Goal: Task Accomplishment & Management: Use online tool/utility

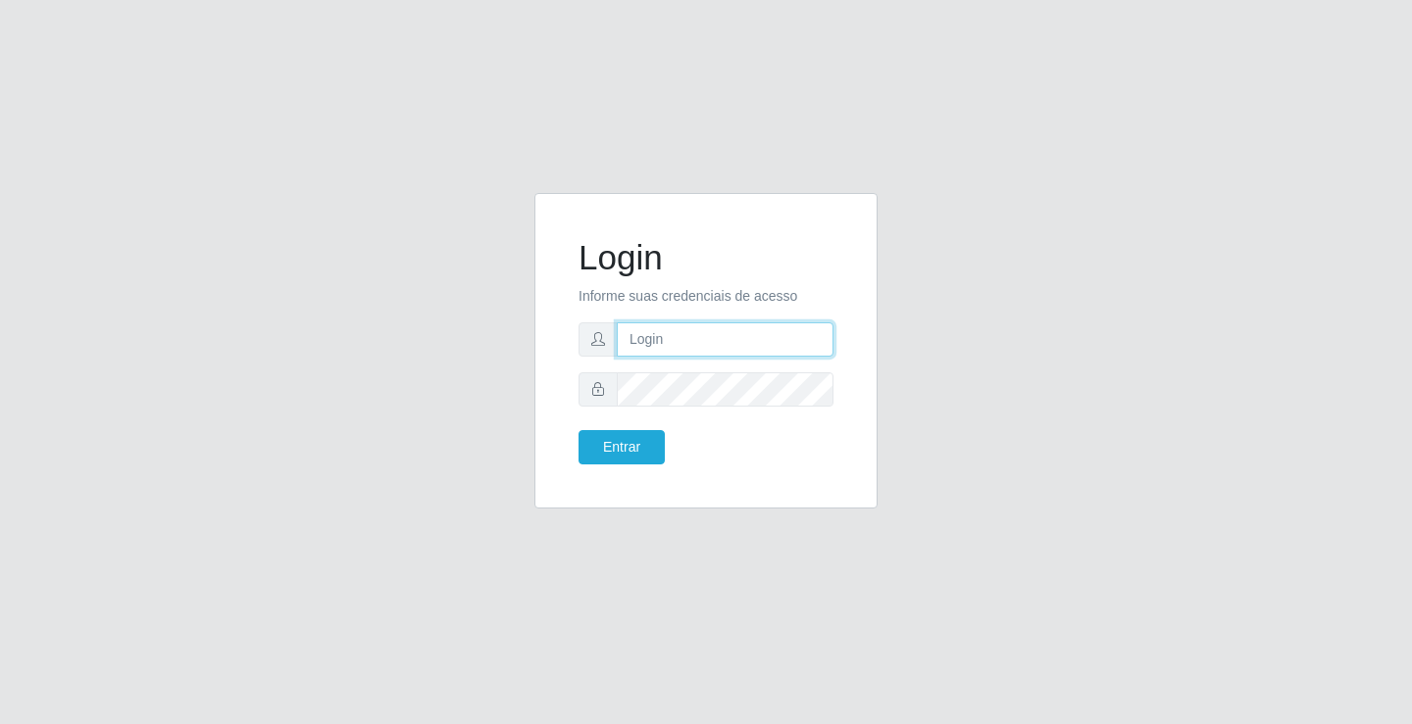
click at [729, 333] on input "text" at bounding box center [725, 340] width 217 height 34
type input "[PERSON_NAME]"
click at [578, 430] on button "Entrar" at bounding box center [621, 447] width 86 height 34
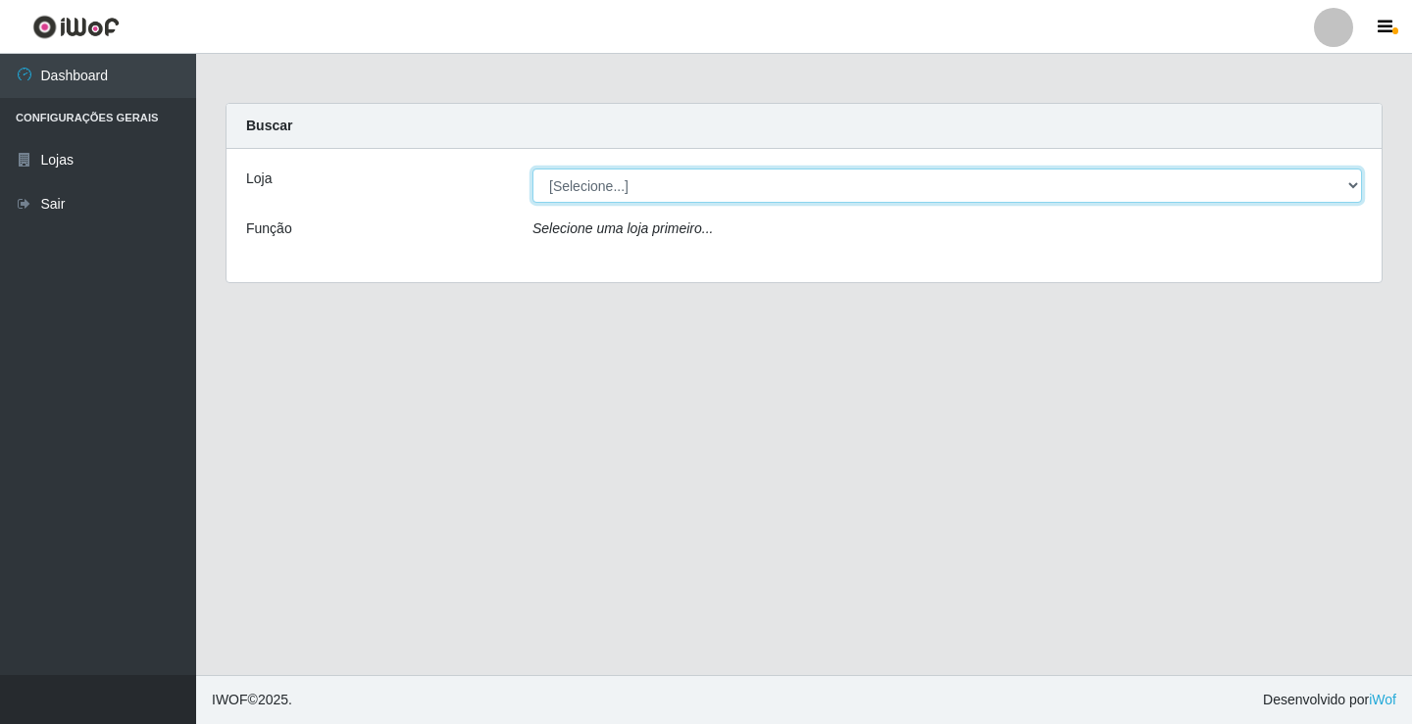
drag, startPoint x: 635, startPoint y: 183, endPoint x: 643, endPoint y: 200, distance: 18.4
click at [639, 188] on select "[Selecione...] Ideal - Conceição" at bounding box center [946, 186] width 829 height 34
select select "231"
click at [532, 169] on select "[Selecione...] Ideal - Conceição" at bounding box center [946, 186] width 829 height 34
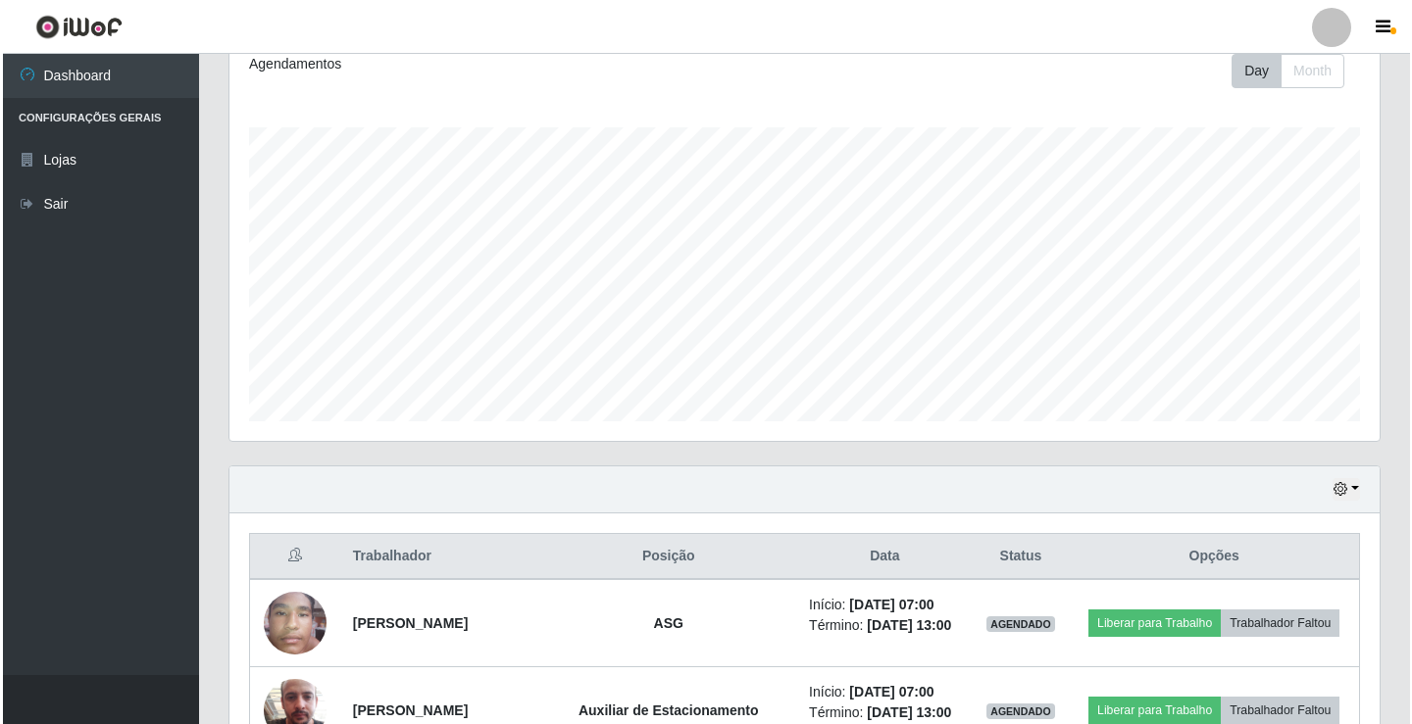
scroll to position [490, 0]
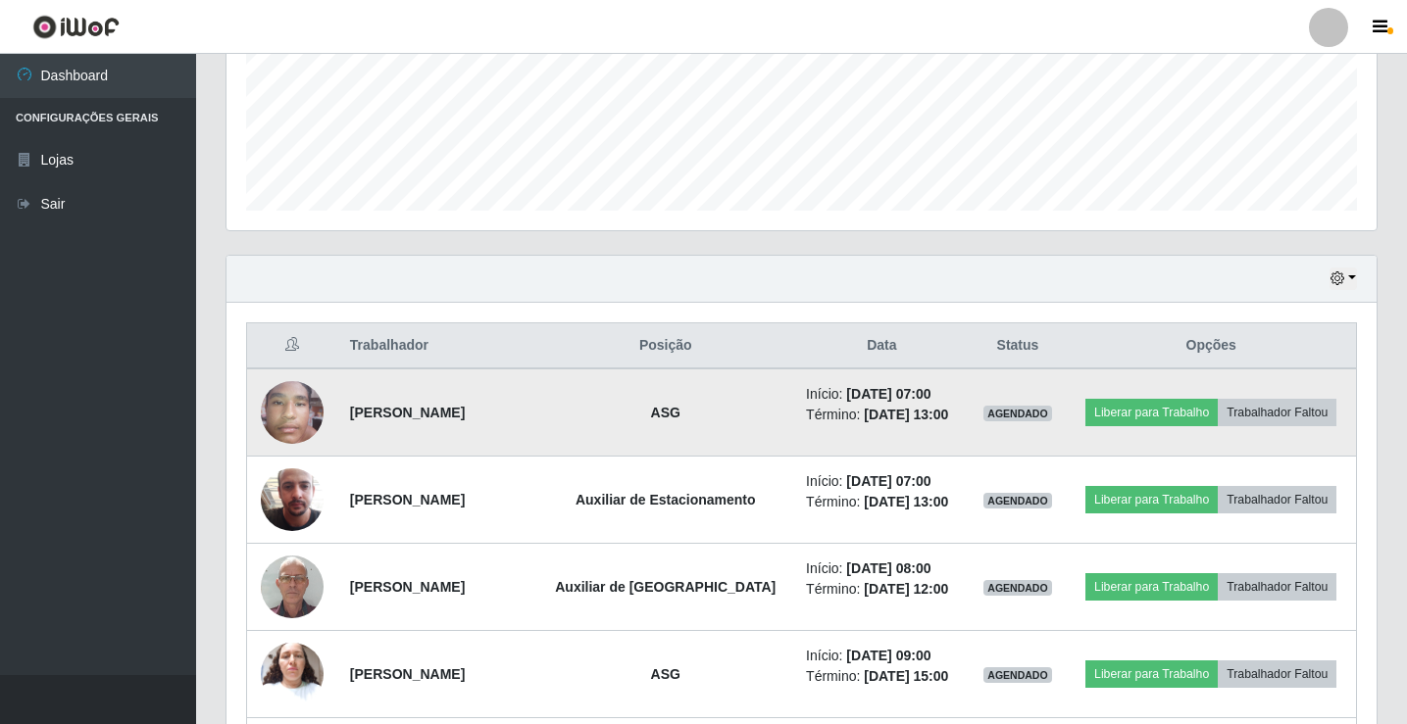
click at [300, 417] on img at bounding box center [292, 412] width 63 height 83
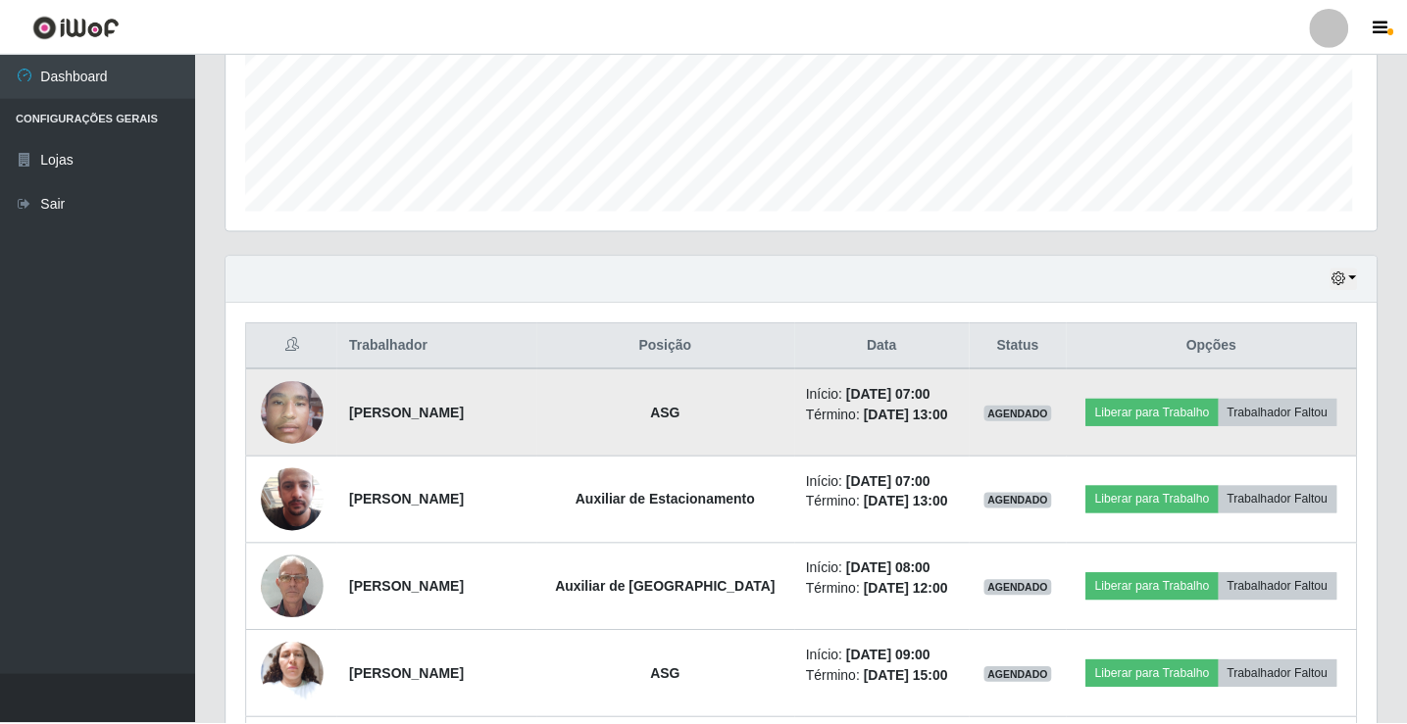
scroll to position [407, 1140]
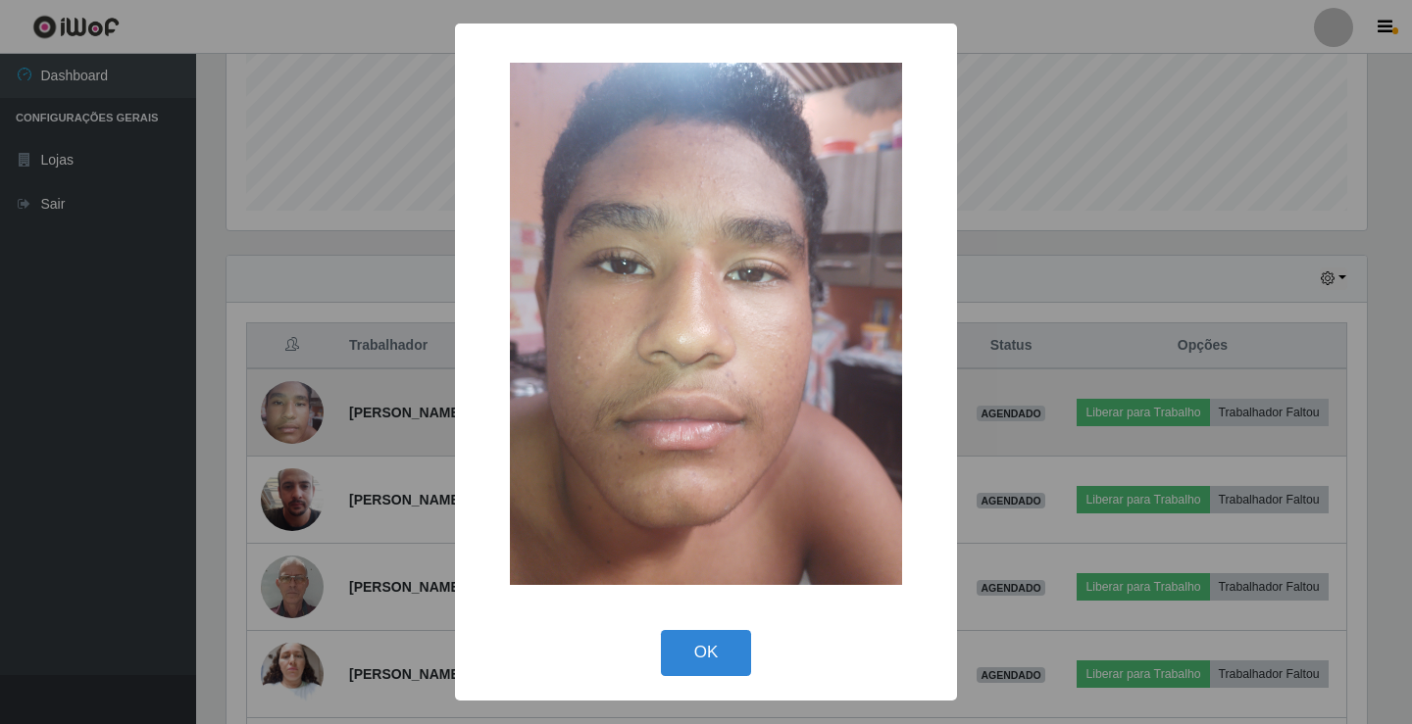
click at [300, 417] on div "× OK Cancel" at bounding box center [706, 362] width 1412 height 724
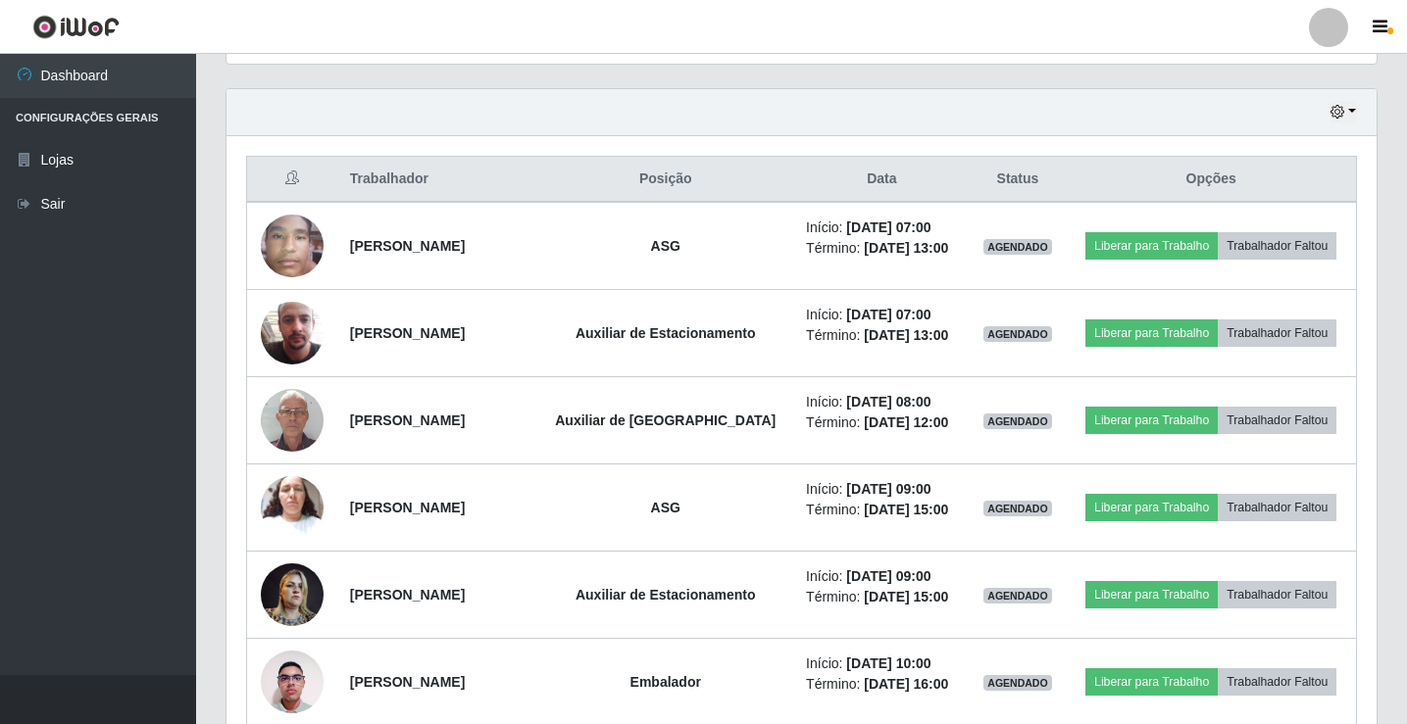
scroll to position [686, 0]
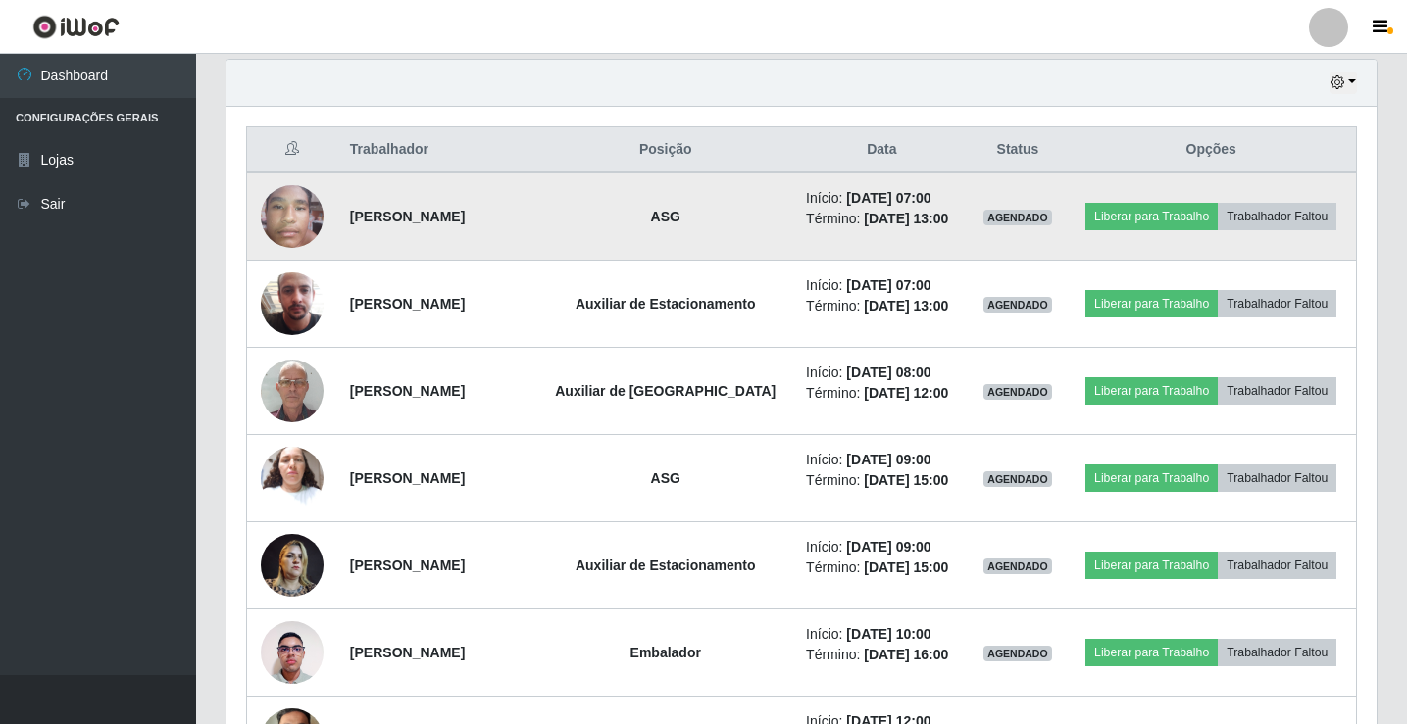
click at [292, 221] on img at bounding box center [292, 216] width 63 height 83
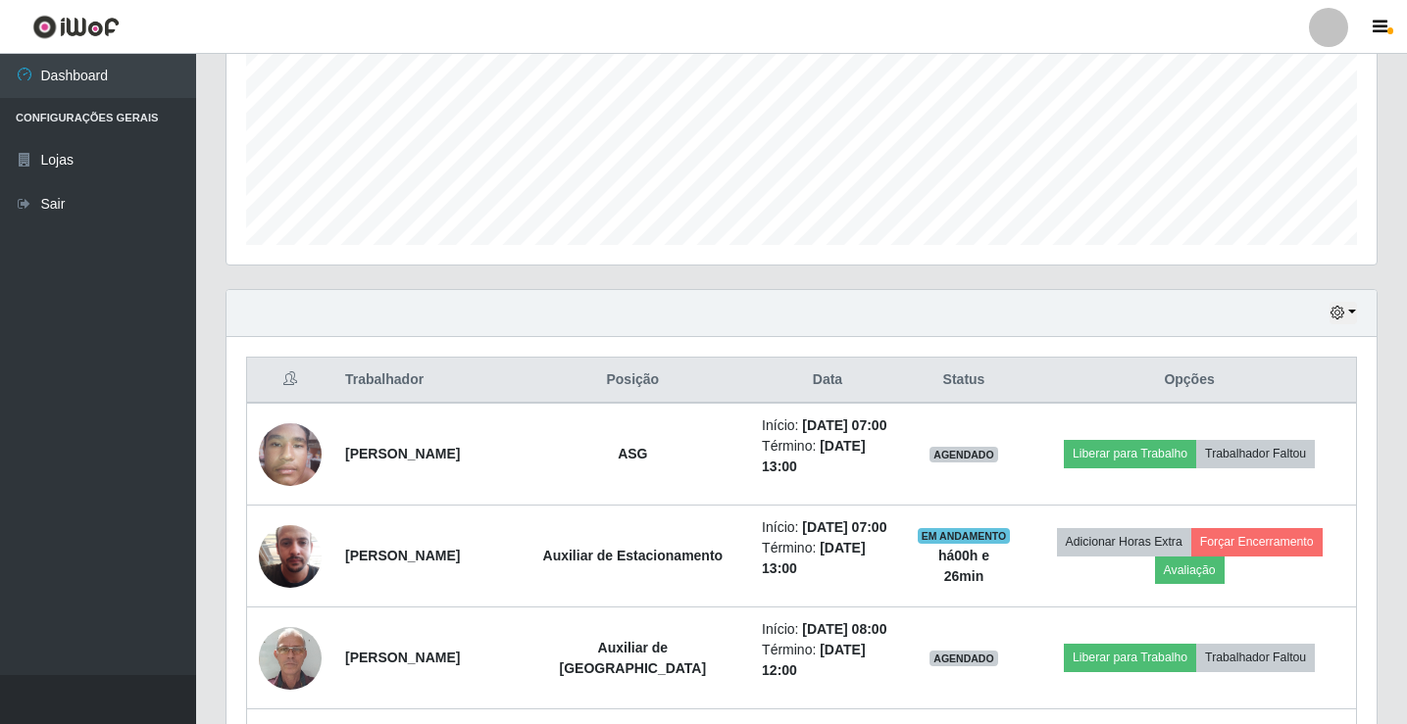
scroll to position [490, 0]
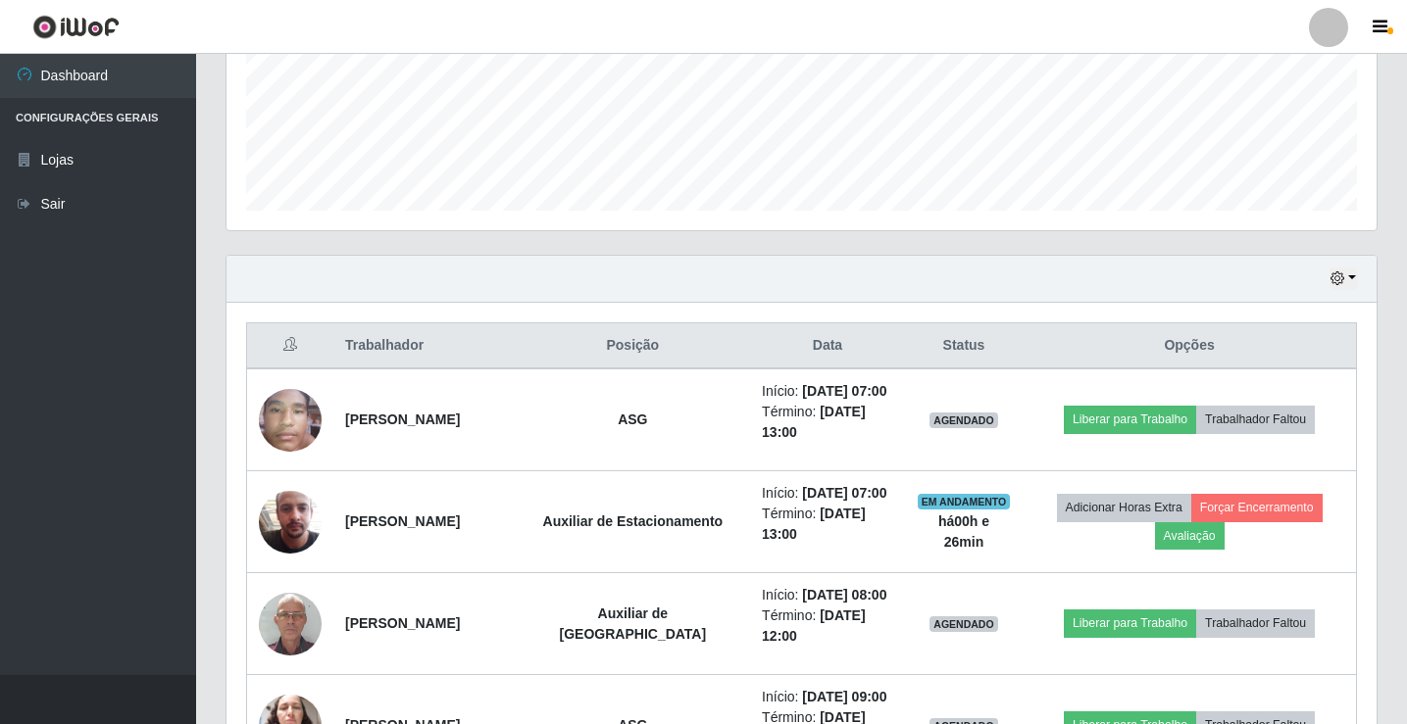
click at [1331, 23] on div at bounding box center [1328, 27] width 39 height 39
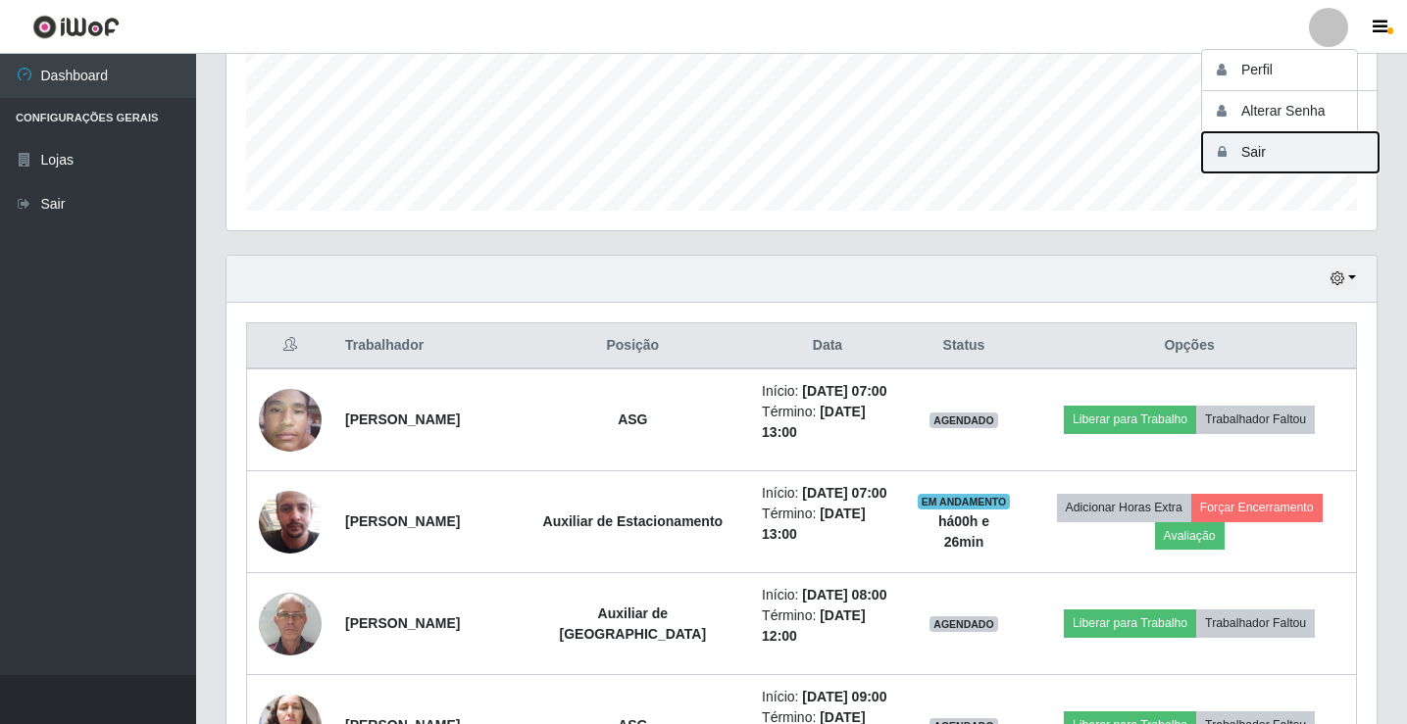
click at [1305, 163] on button "Sair" at bounding box center [1290, 152] width 176 height 40
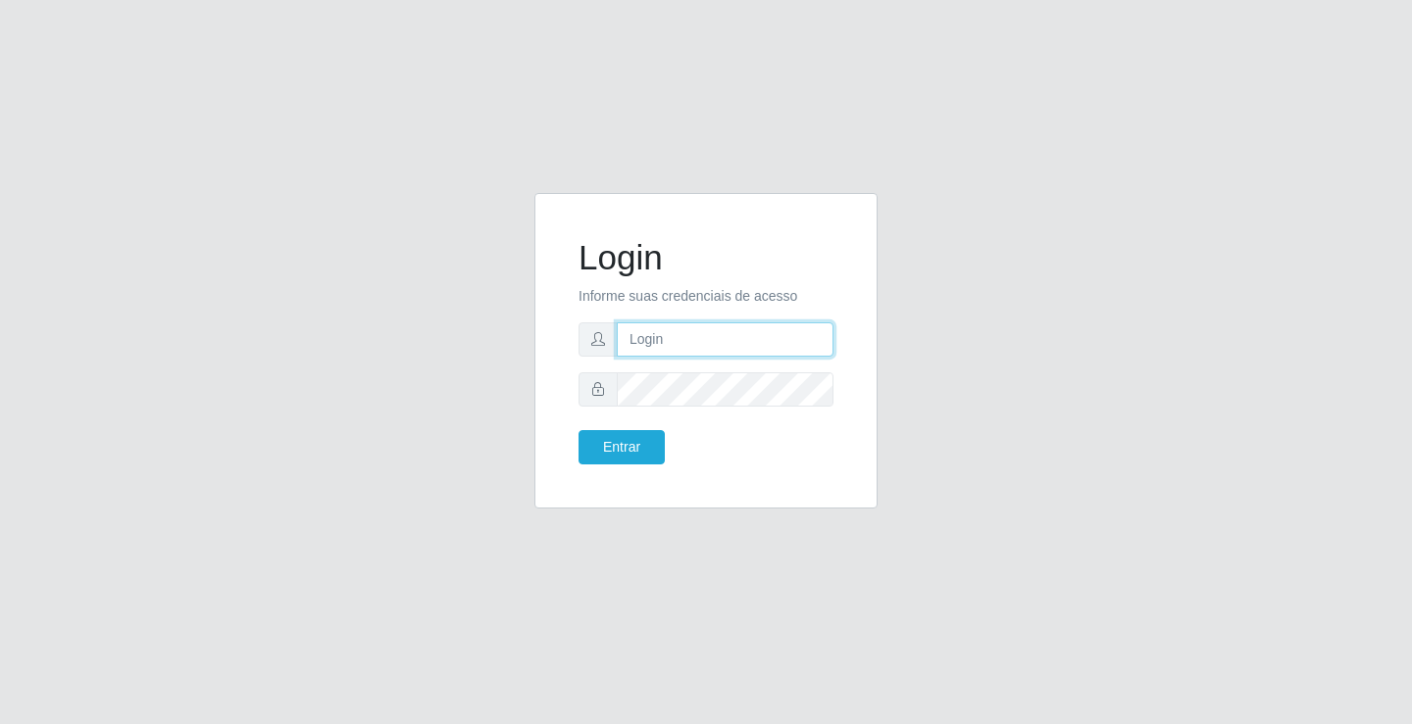
click at [692, 333] on input "text" at bounding box center [725, 340] width 217 height 34
type input "[PERSON_NAME]"
click at [578, 430] on button "Entrar" at bounding box center [621, 447] width 86 height 34
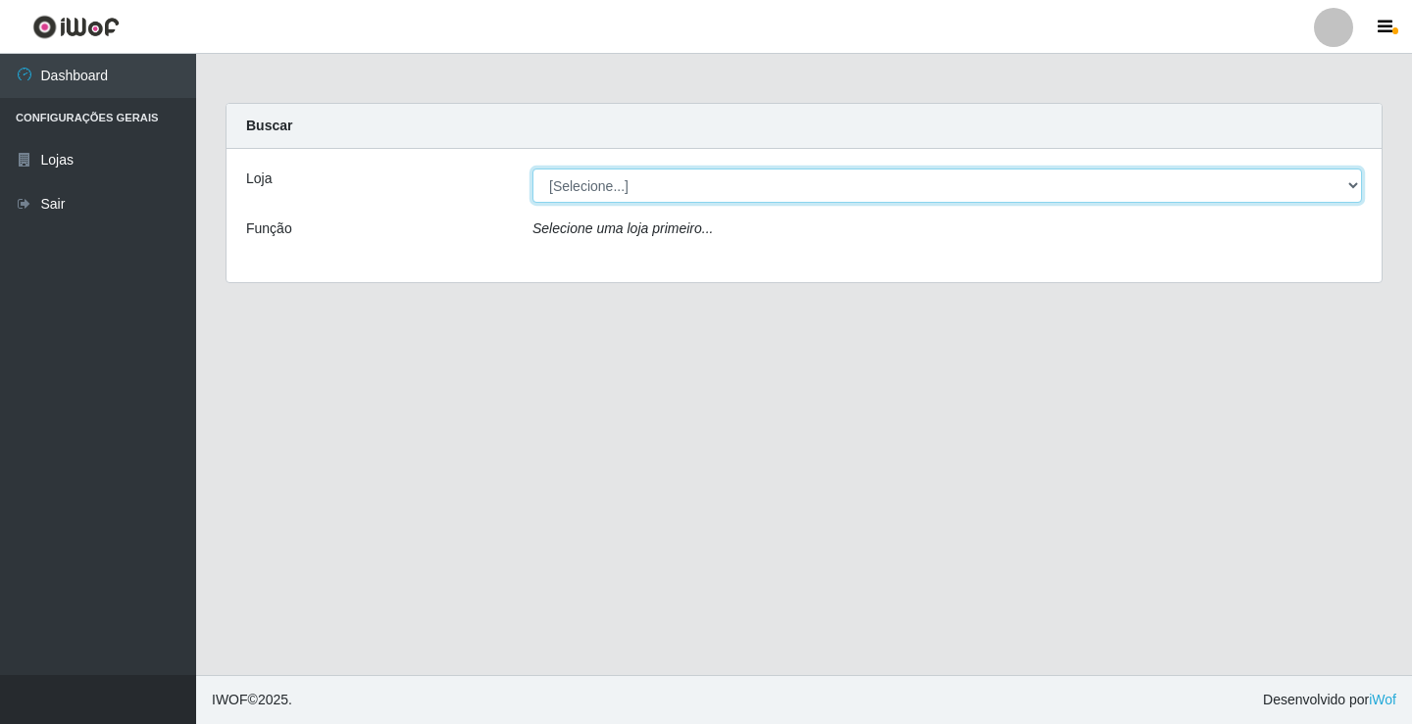
drag, startPoint x: 879, startPoint y: 184, endPoint x: 882, endPoint y: 195, distance: 11.2
click at [879, 184] on select "[Selecione...] Ideal - Conceição" at bounding box center [946, 186] width 829 height 34
select select "231"
click at [532, 169] on select "[Selecione...] Ideal - Conceição" at bounding box center [946, 186] width 829 height 34
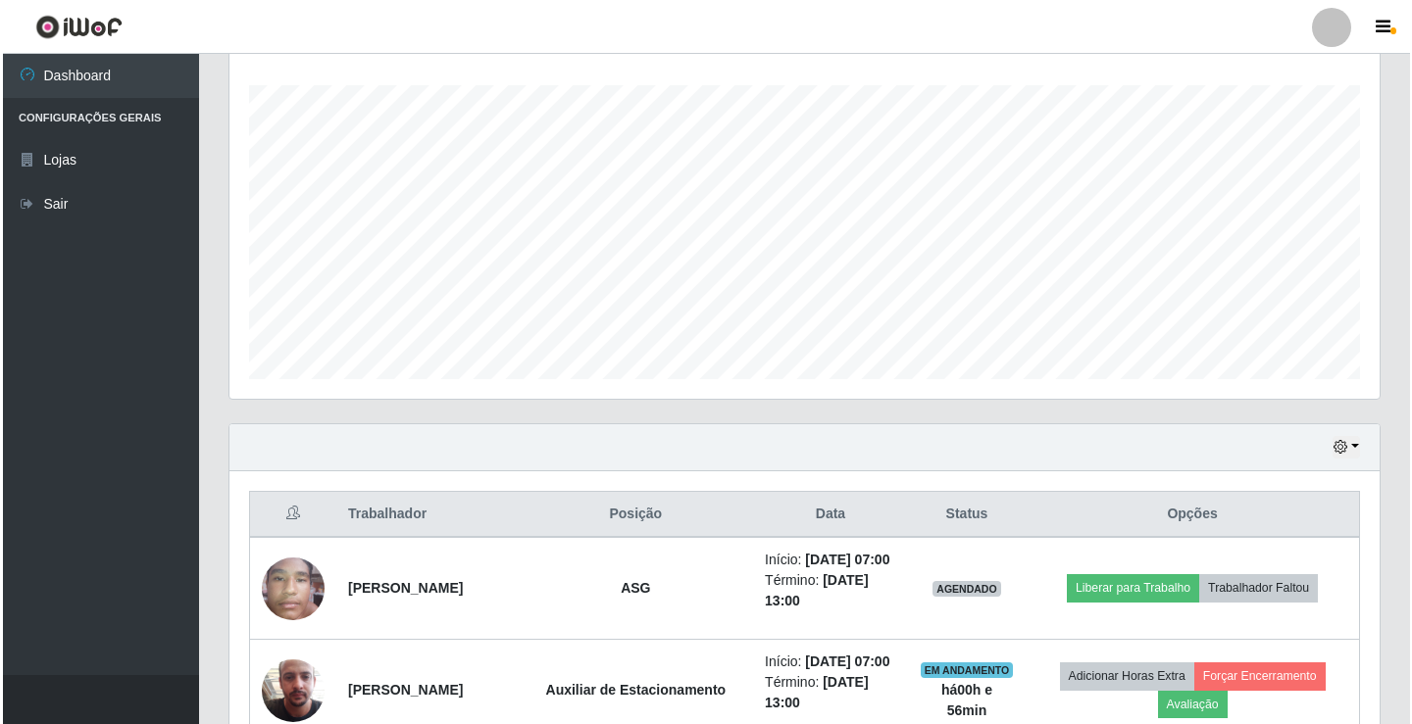
scroll to position [686, 0]
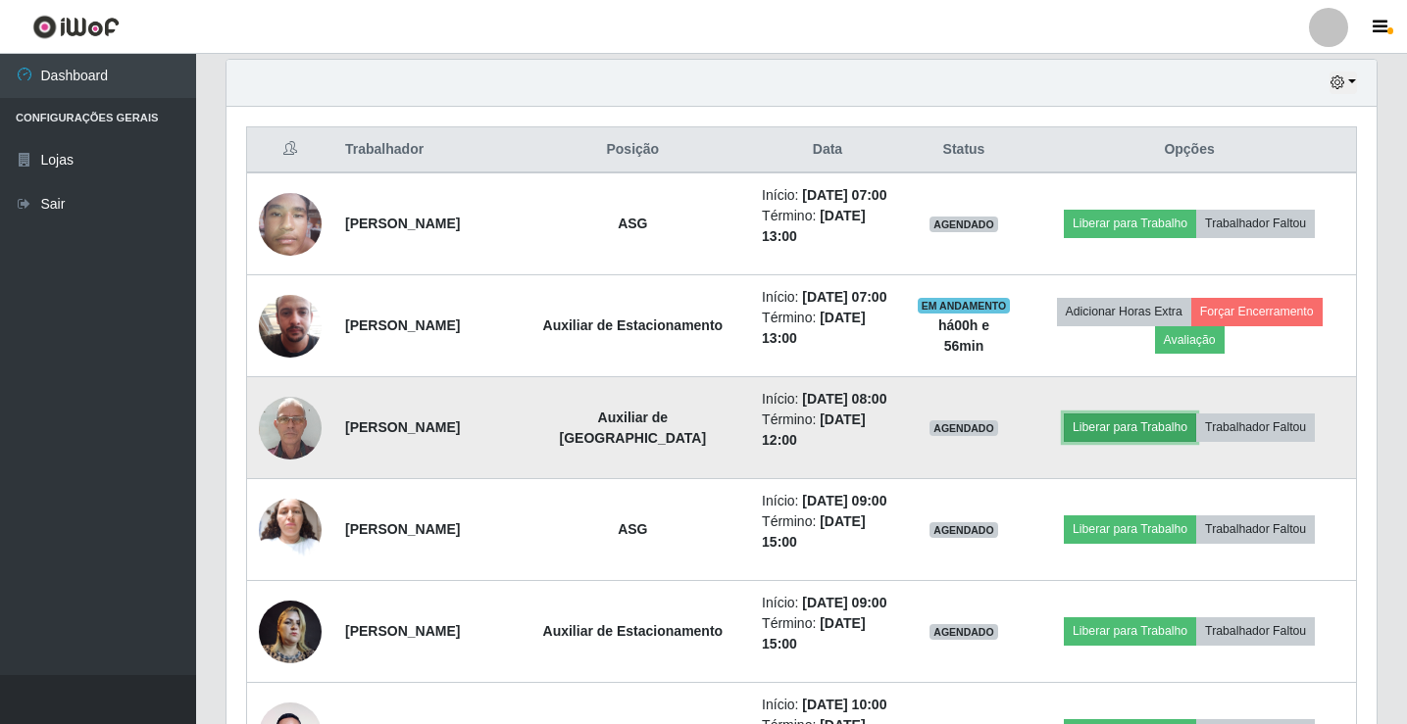
click at [1143, 441] on button "Liberar para Trabalho" at bounding box center [1130, 427] width 132 height 27
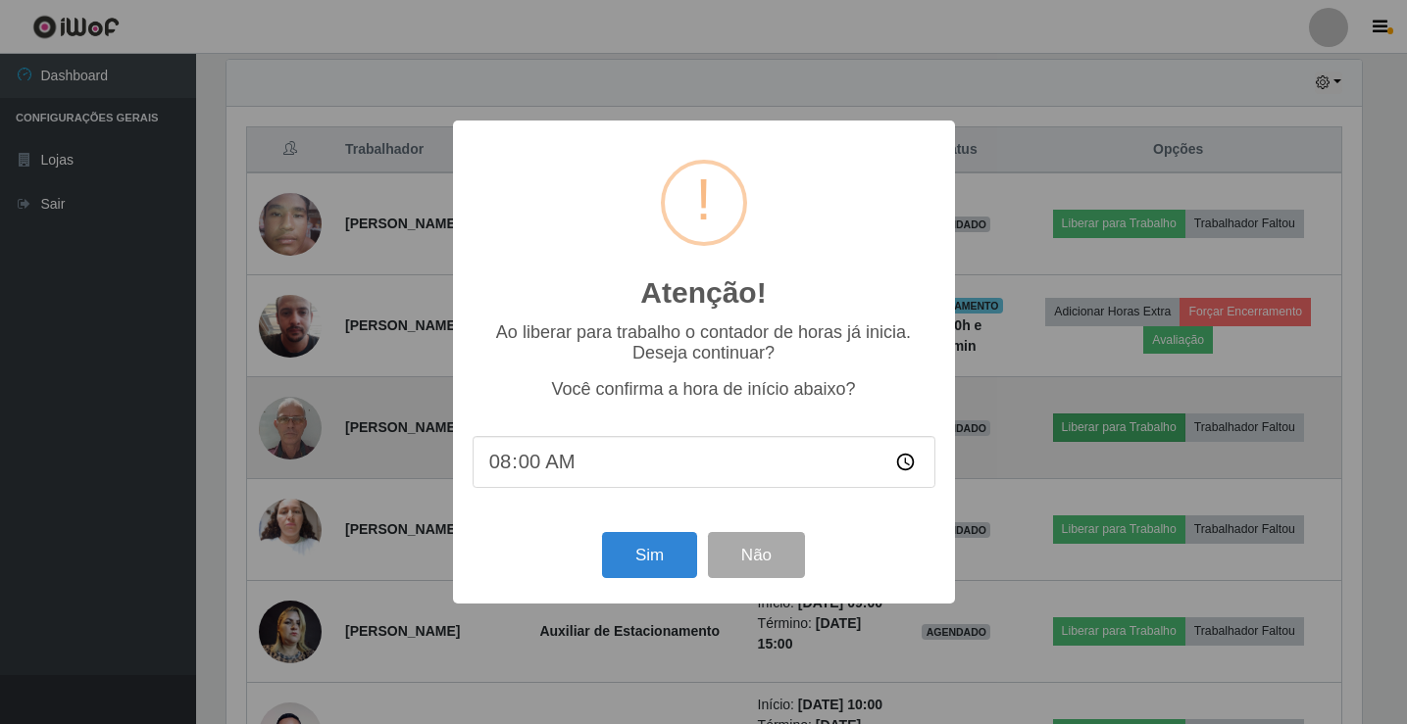
scroll to position [407, 1140]
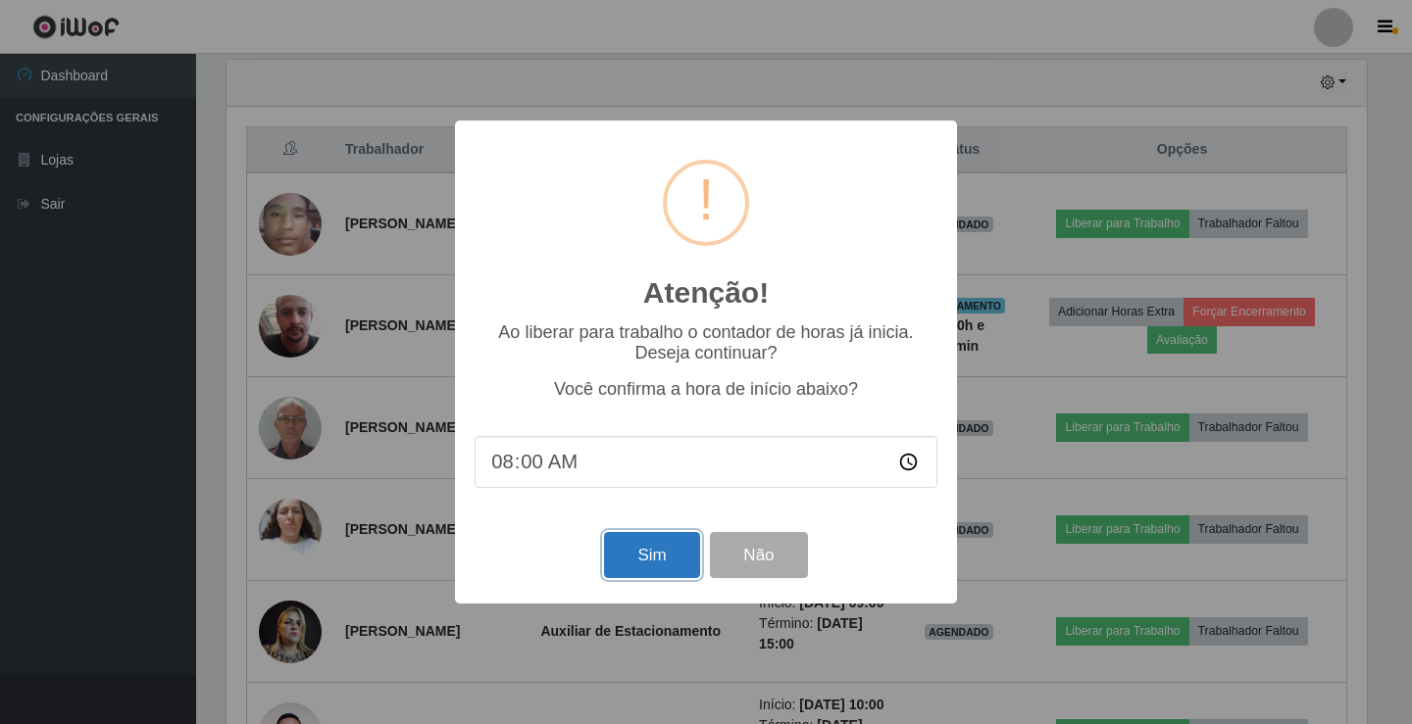
click at [637, 567] on button "Sim" at bounding box center [651, 555] width 95 height 46
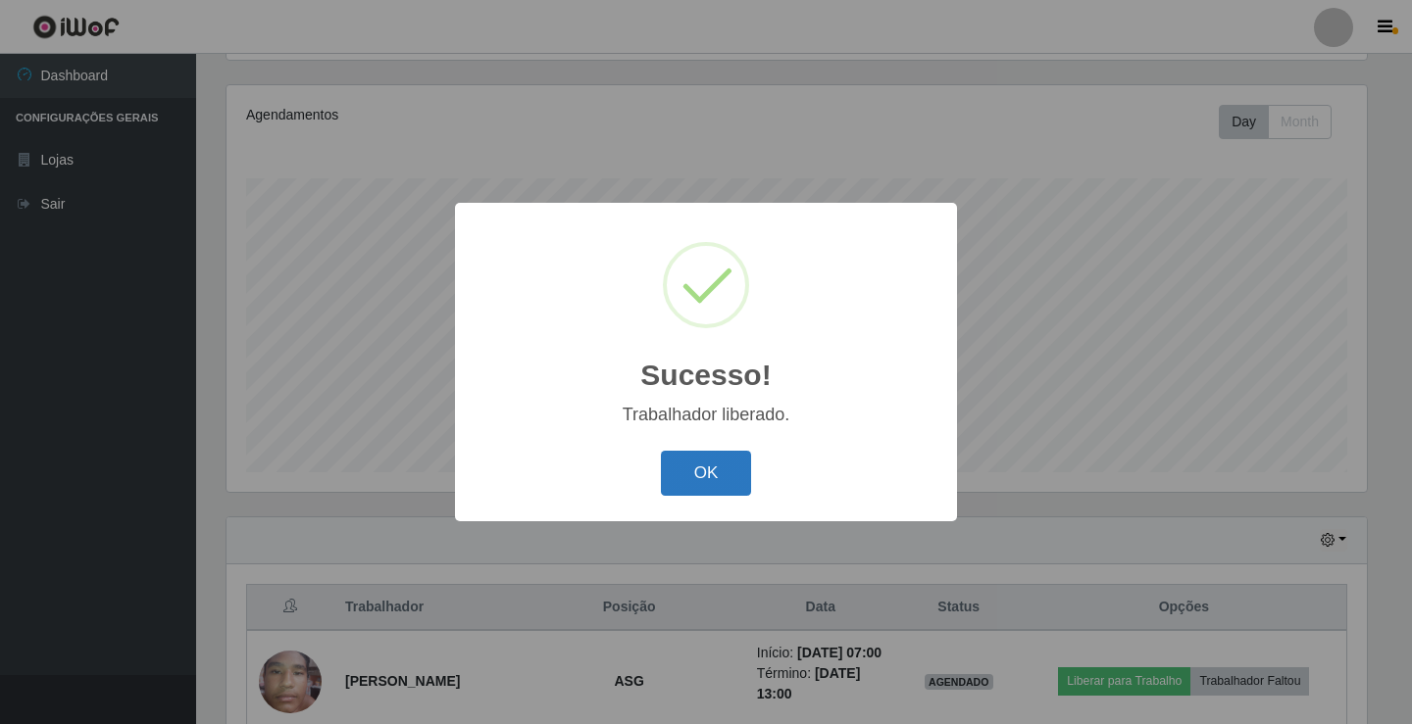
click at [712, 473] on button "OK" at bounding box center [706, 474] width 91 height 46
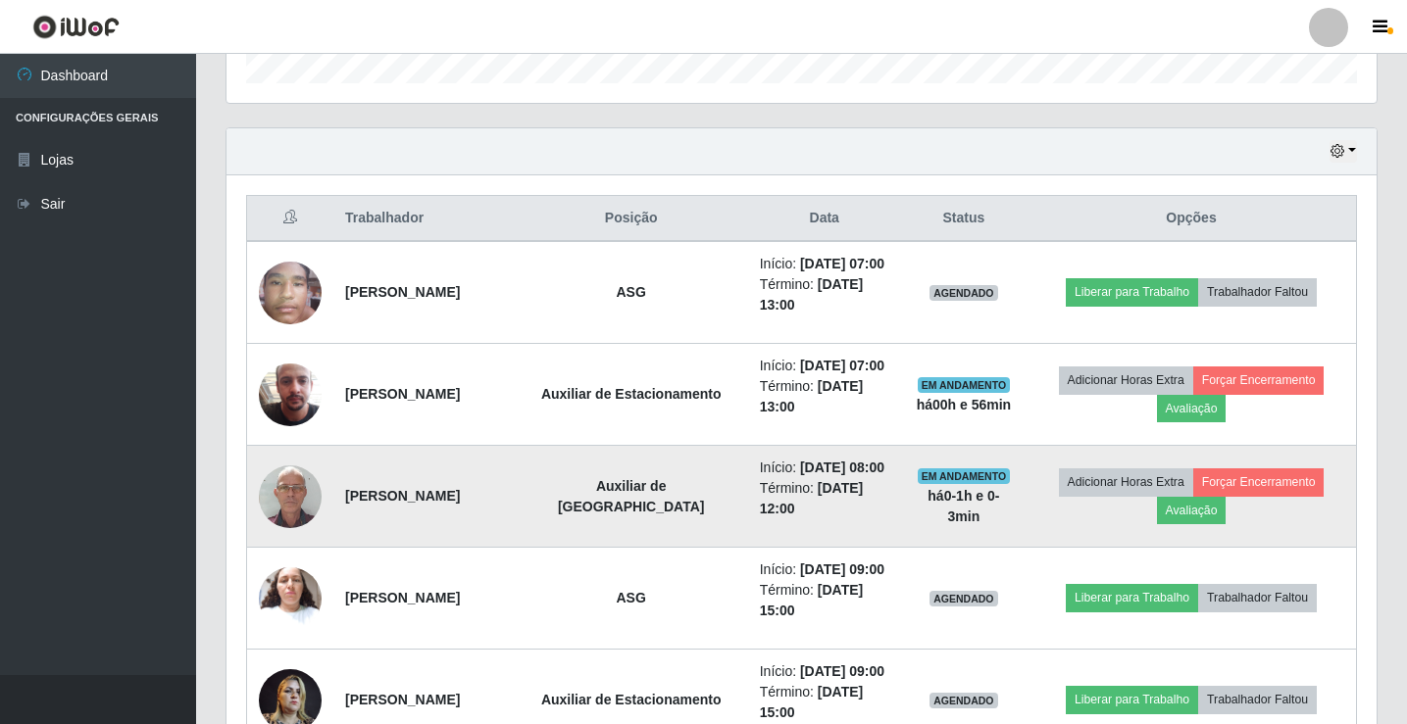
scroll to position [621, 0]
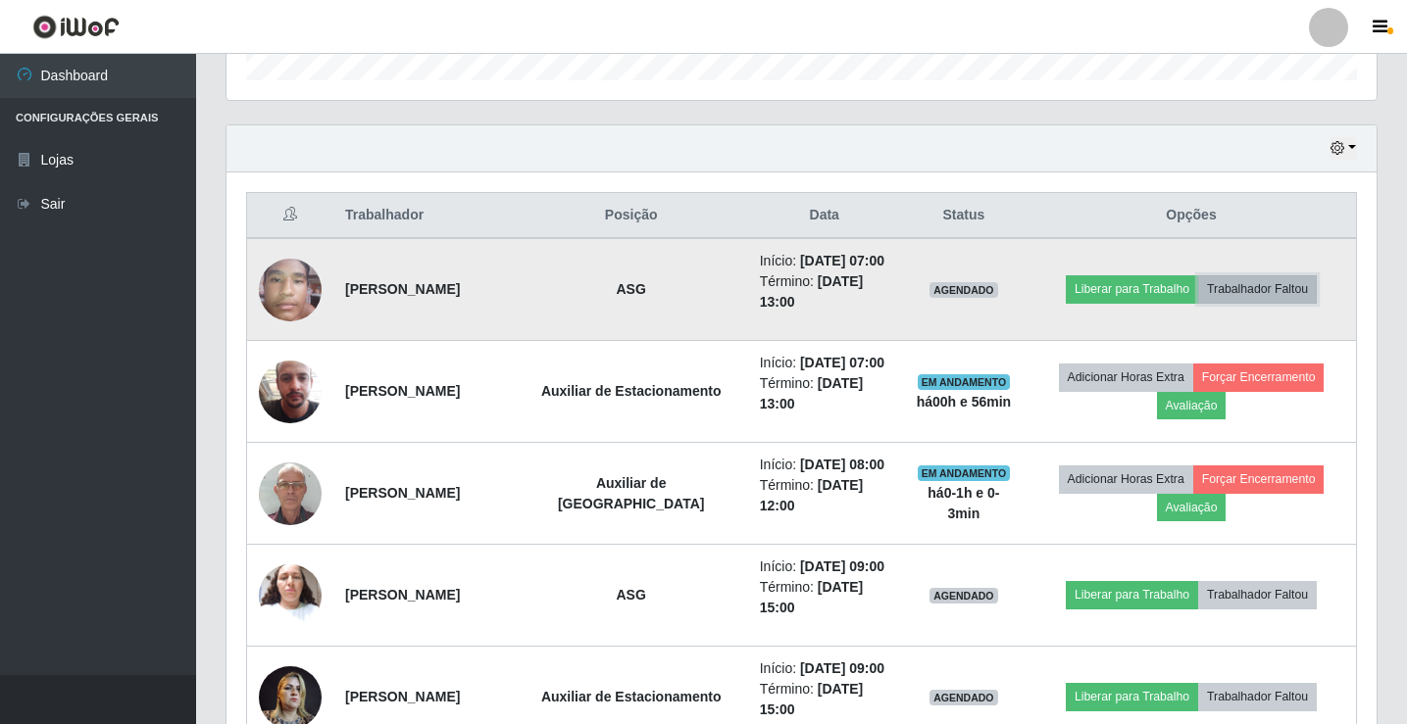
click at [1303, 303] on button "Trabalhador Faltou" at bounding box center [1257, 288] width 119 height 27
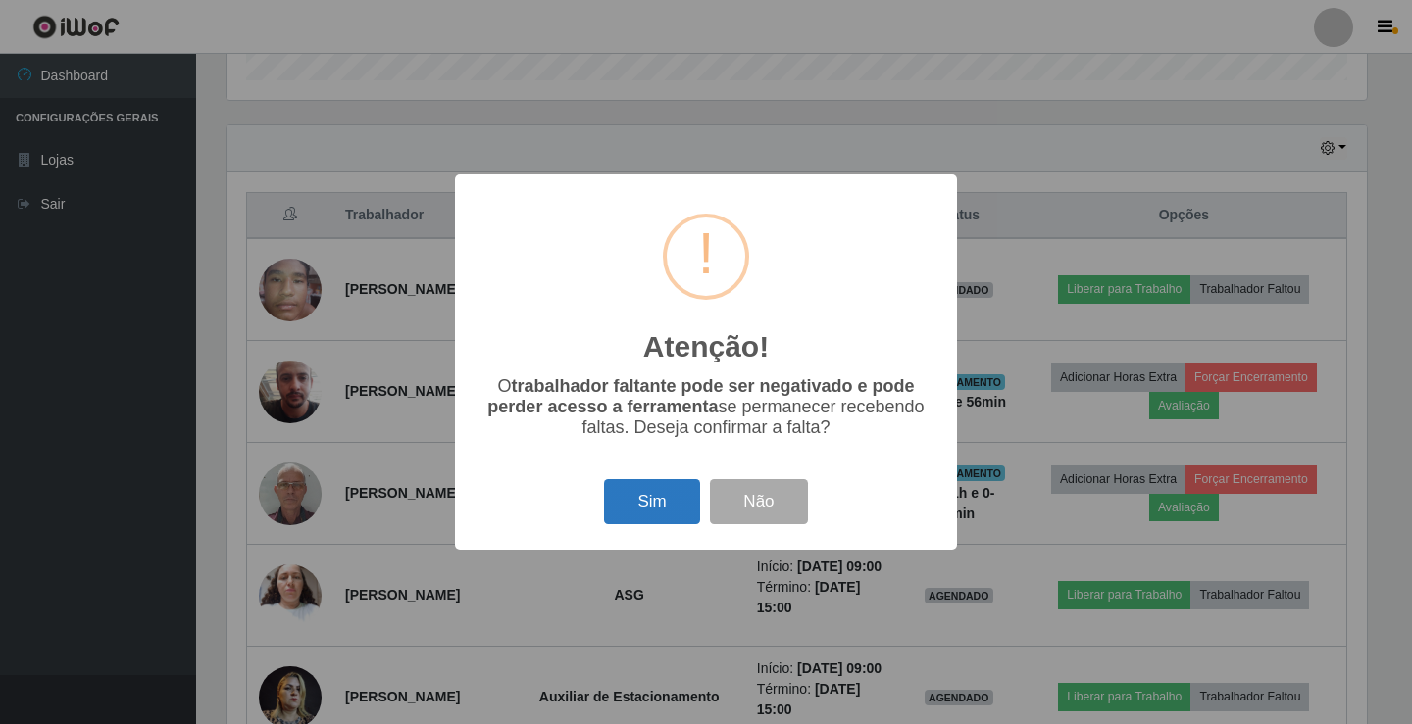
click at [646, 520] on button "Sim" at bounding box center [651, 502] width 95 height 46
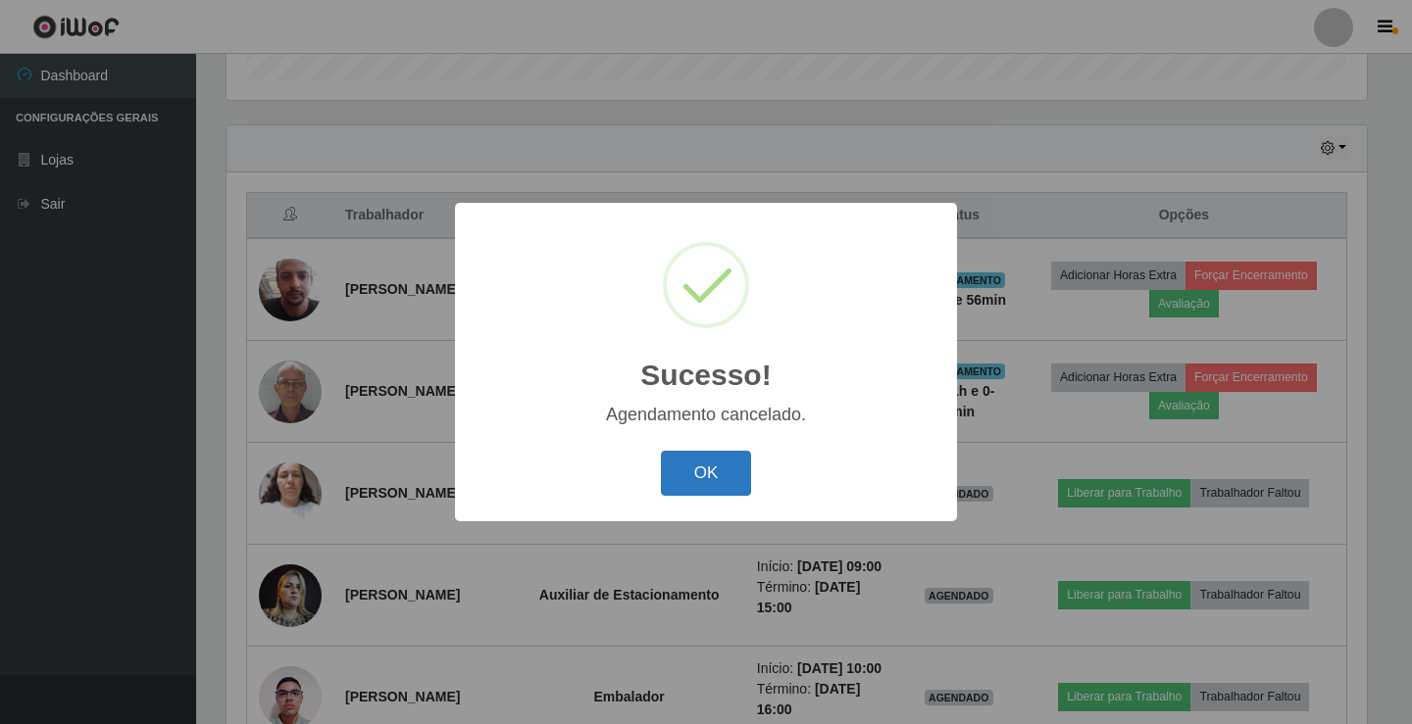
click at [680, 477] on button "OK" at bounding box center [706, 474] width 91 height 46
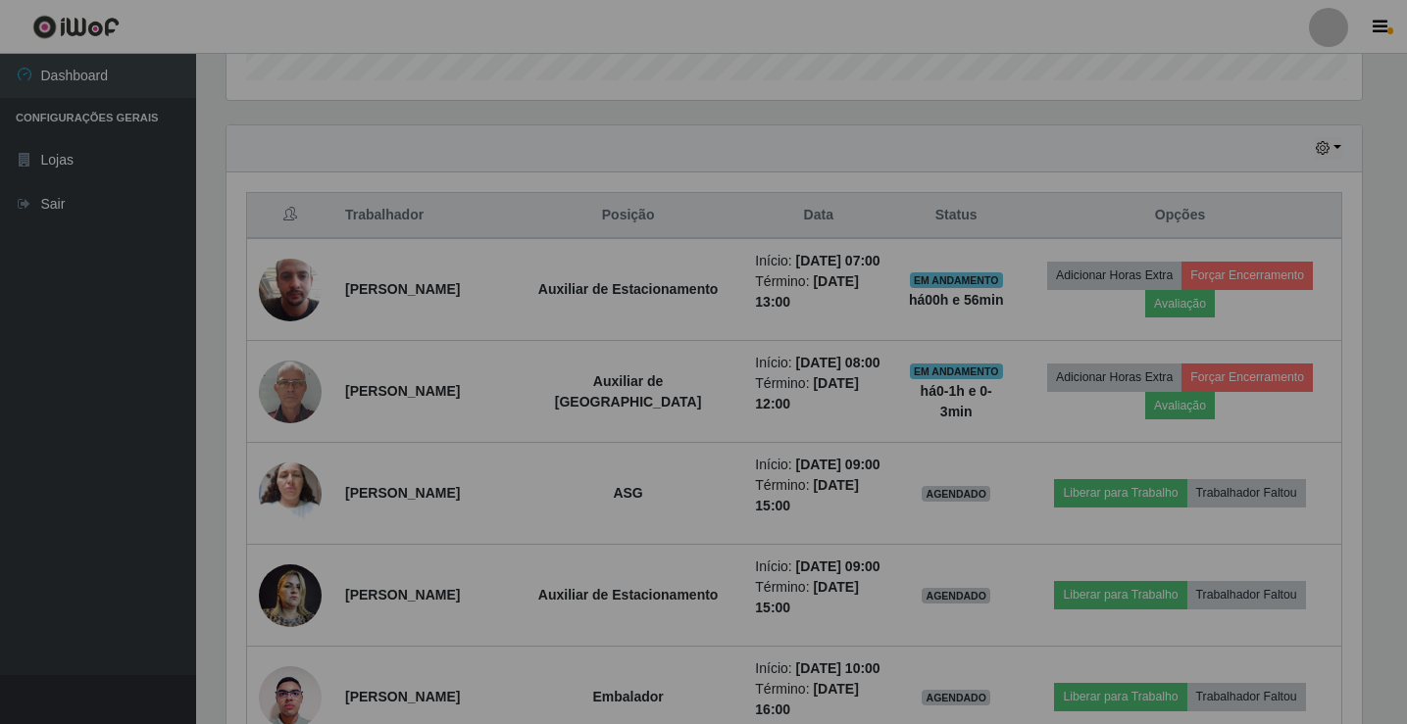
scroll to position [407, 1150]
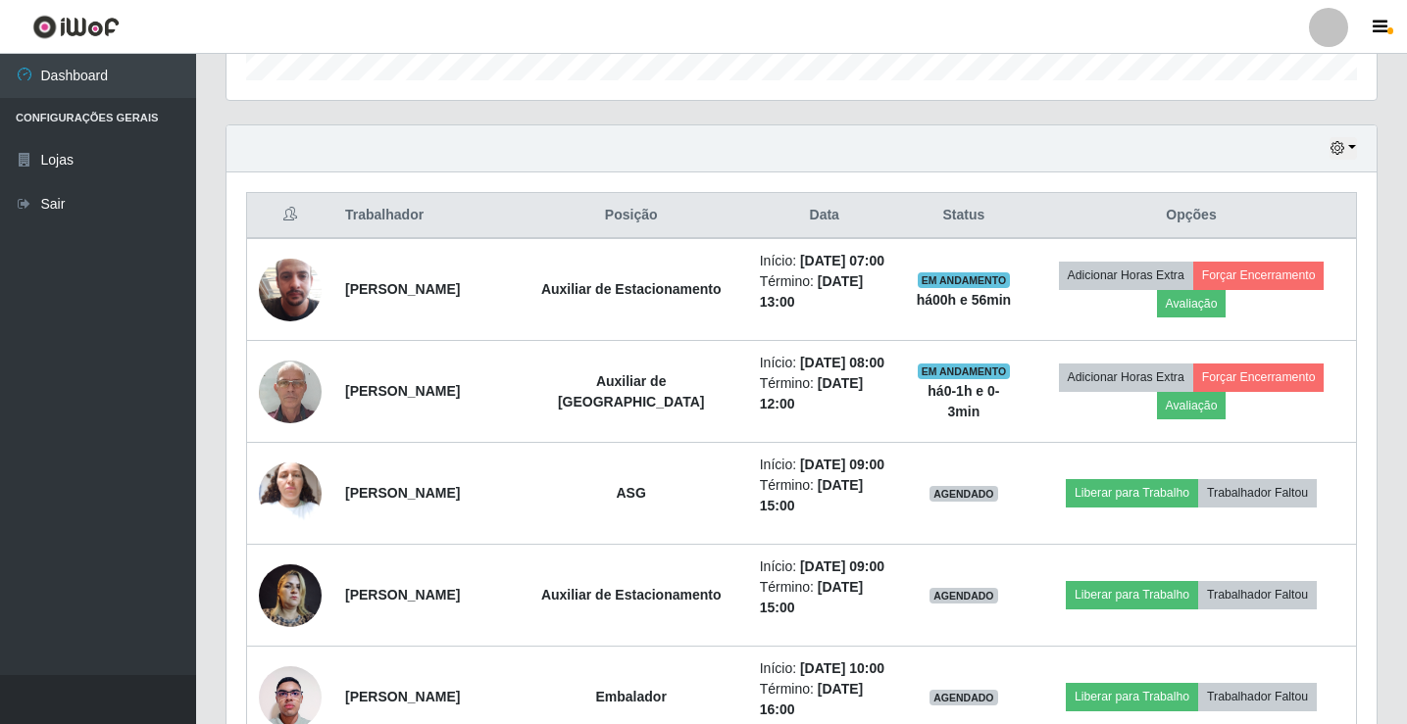
click at [1323, 31] on div at bounding box center [1328, 27] width 39 height 39
click at [1330, 142] on button "Sair" at bounding box center [1290, 152] width 176 height 40
